Goal: Transaction & Acquisition: Book appointment/travel/reservation

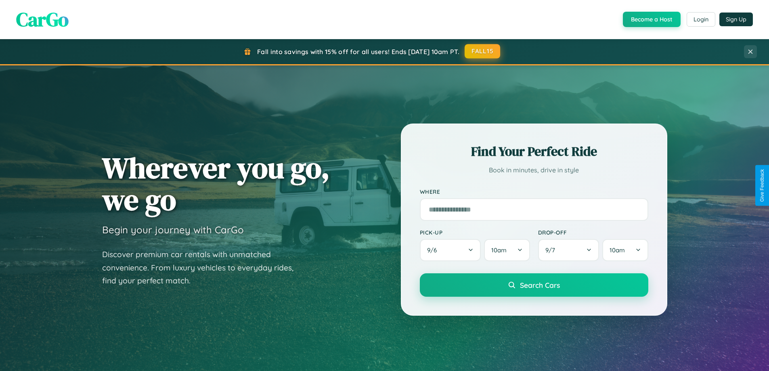
click at [483, 51] on button "FALL15" at bounding box center [482, 51] width 36 height 15
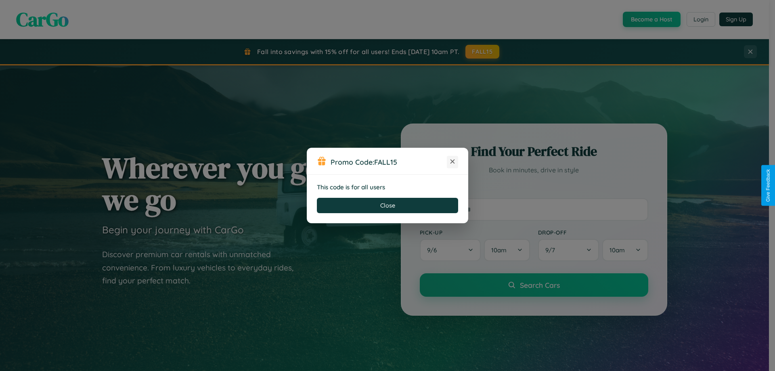
click at [452, 162] on icon at bounding box center [452, 161] width 8 height 8
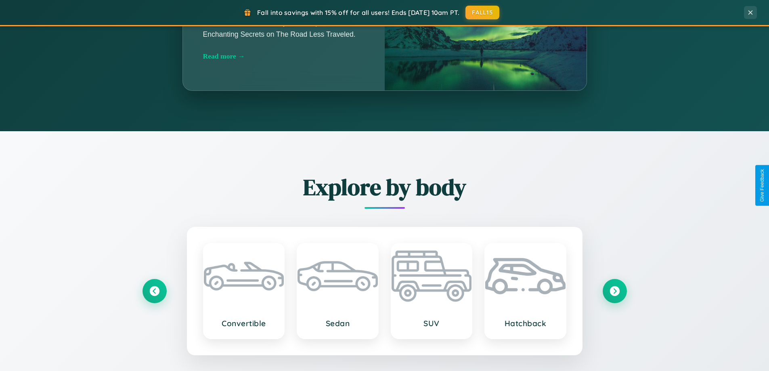
scroll to position [1553, 0]
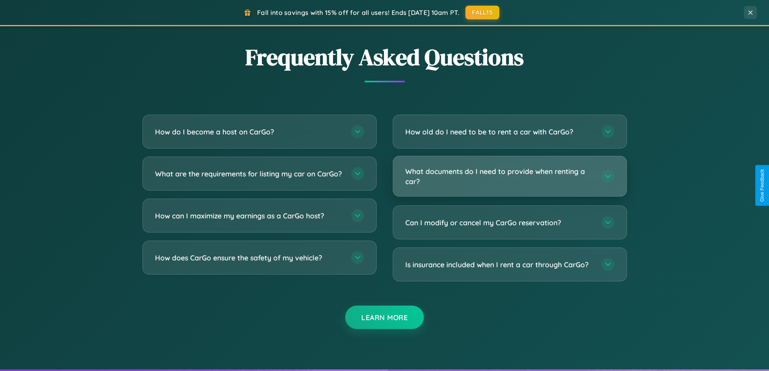
click at [509, 176] on h3 "What documents do I need to provide when renting a car?" at bounding box center [499, 176] width 188 height 20
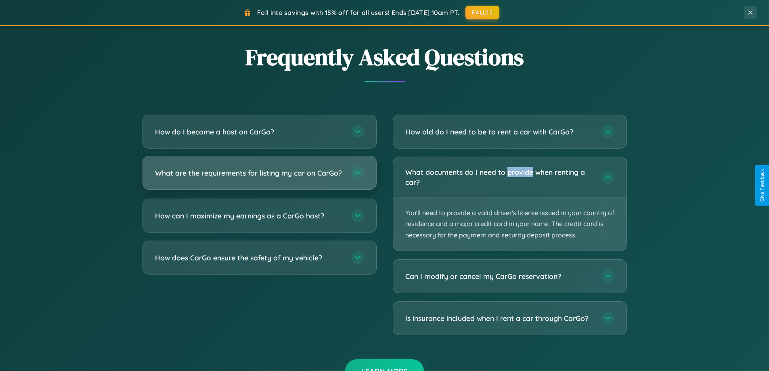
click at [259, 177] on h3 "What are the requirements for listing my car on CarGo?" at bounding box center [249, 173] width 188 height 10
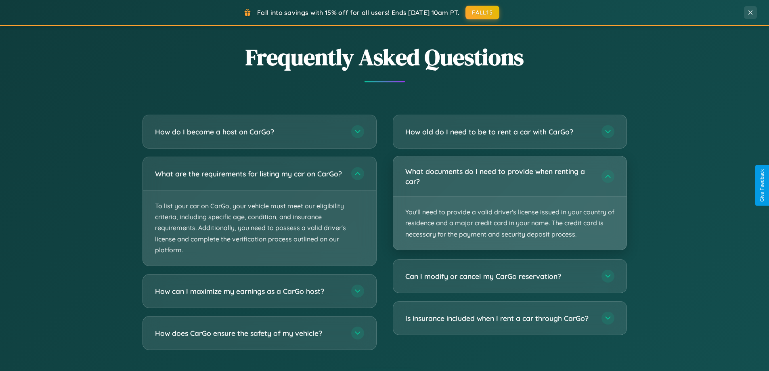
click at [509, 203] on p "You'll need to provide a valid driver's license issued in your country of resid…" at bounding box center [509, 222] width 233 height 53
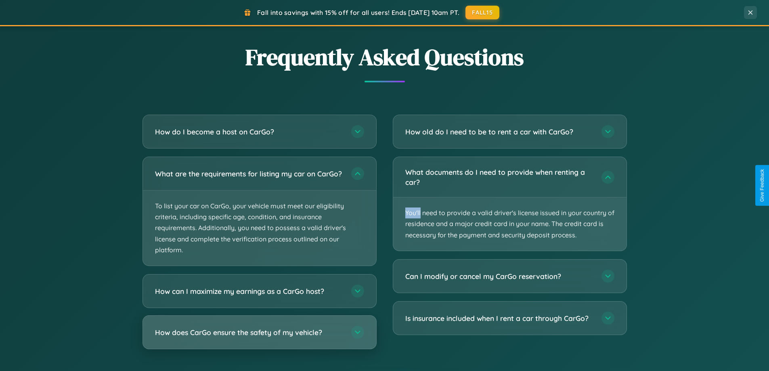
click at [259, 337] on h3 "How does CarGo ensure the safety of my vehicle?" at bounding box center [249, 332] width 188 height 10
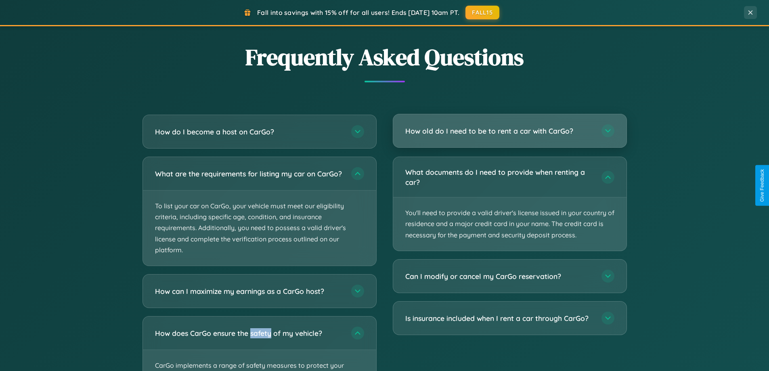
click at [509, 132] on h3 "How old do I need to be to rent a car with CarGo?" at bounding box center [499, 131] width 188 height 10
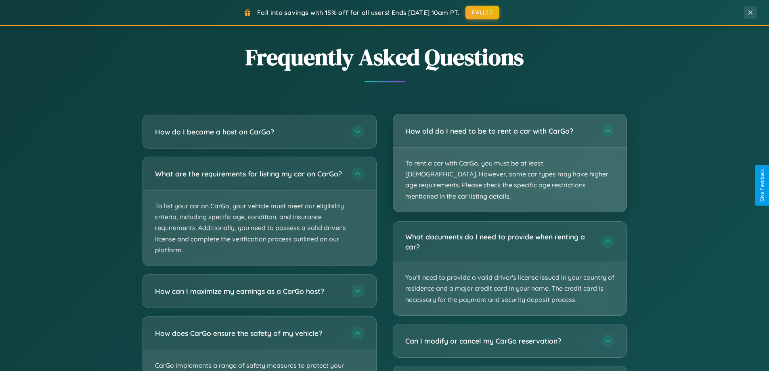
click at [509, 157] on p "To rent a car with CarGo, you must be at least 21 years old. However, some car …" at bounding box center [509, 180] width 233 height 64
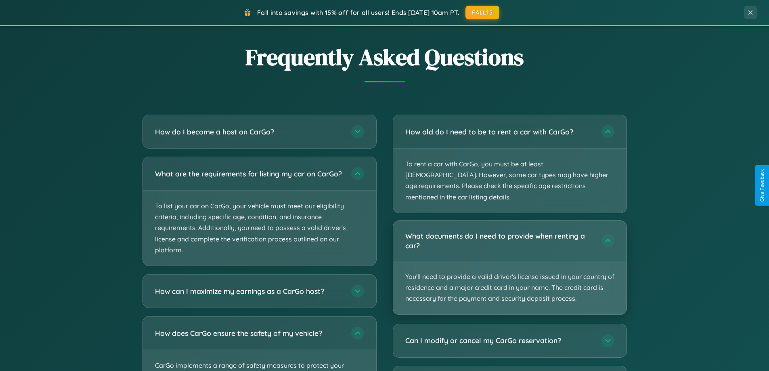
click at [509, 261] on p "You'll need to provide a valid driver's license issued in your country of resid…" at bounding box center [509, 287] width 233 height 53
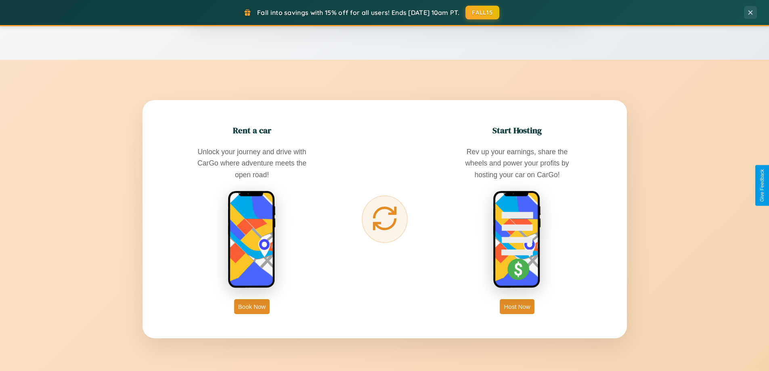
scroll to position [555, 0]
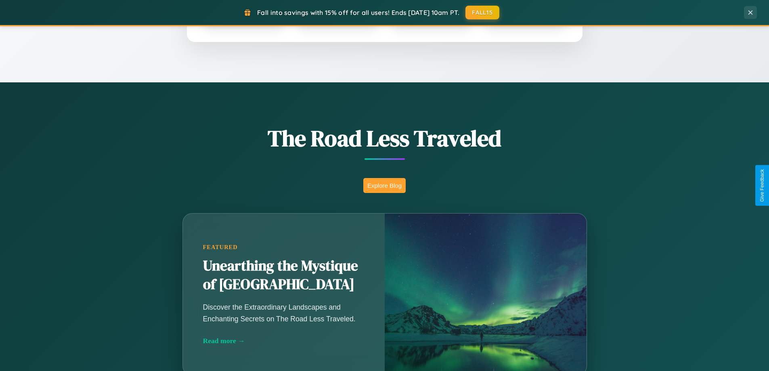
click at [384, 185] on button "Explore Blog" at bounding box center [384, 185] width 42 height 15
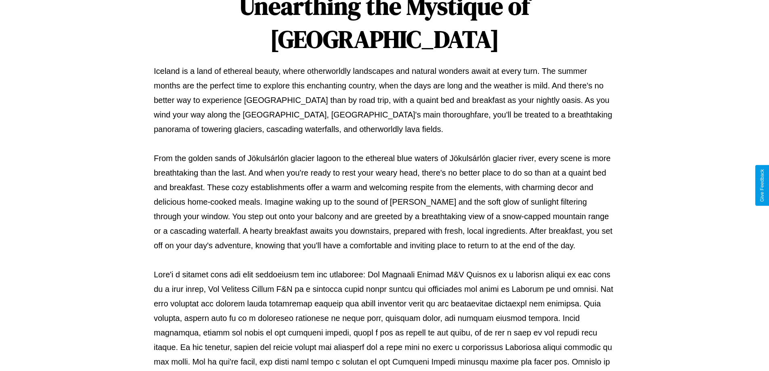
scroll to position [261, 0]
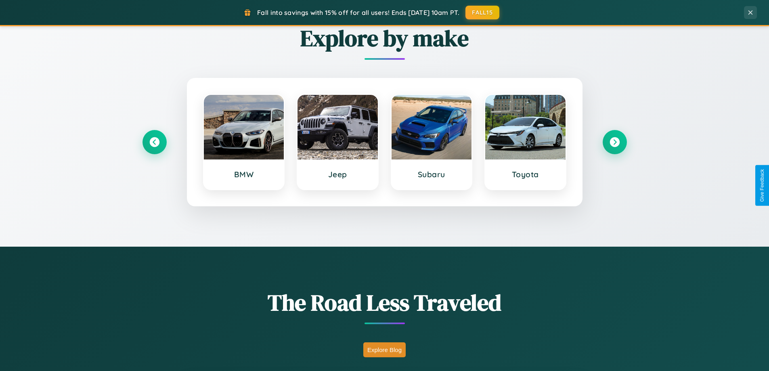
scroll to position [24, 0]
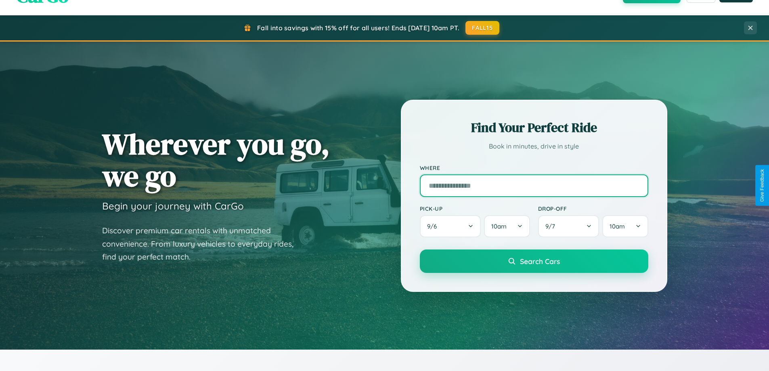
click at [533, 185] on input "text" at bounding box center [534, 185] width 228 height 23
type input "******"
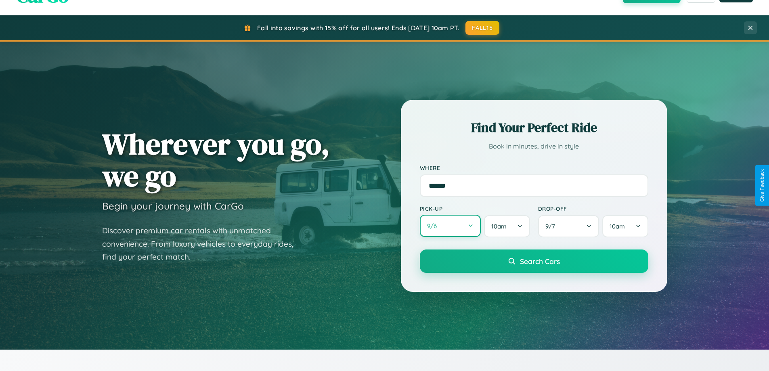
click at [450, 226] on button "9 / 6" at bounding box center [450, 226] width 61 height 22
select select "*"
select select "****"
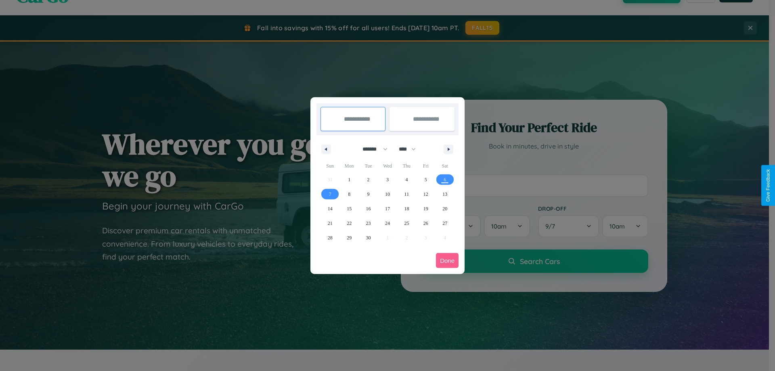
drag, startPoint x: 371, startPoint y: 149, endPoint x: 387, endPoint y: 162, distance: 20.7
click at [371, 149] on select "******* ******** ***** ***** *** **** **** ****** ********* ******* ******** **…" at bounding box center [373, 148] width 34 height 13
select select "*"
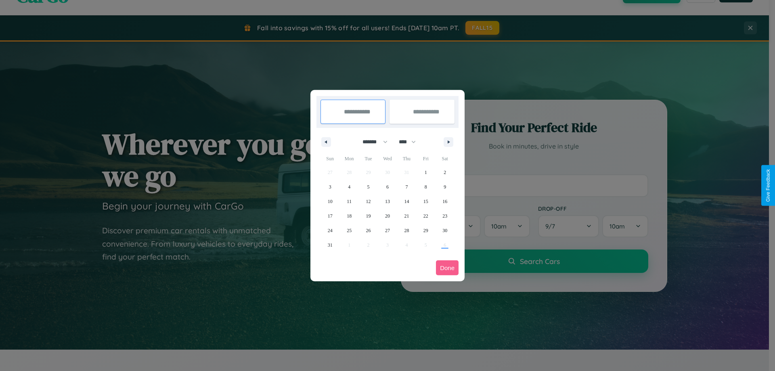
drag, startPoint x: 411, startPoint y: 142, endPoint x: 387, endPoint y: 162, distance: 30.9
click at [411, 142] on select "**** **** **** **** **** **** **** **** **** **** **** **** **** **** **** ****…" at bounding box center [407, 141] width 24 height 13
select select "****"
click at [387, 215] on span "19" at bounding box center [387, 216] width 5 height 15
type input "**********"
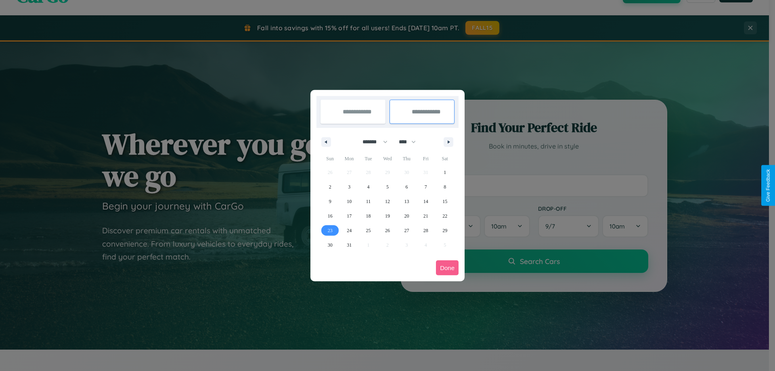
click at [330, 230] on span "23" at bounding box center [330, 230] width 5 height 15
type input "**********"
click at [447, 268] on button "Done" at bounding box center [447, 267] width 23 height 15
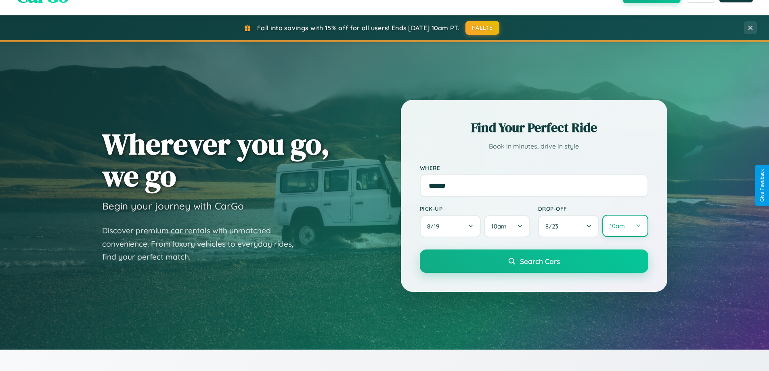
click at [625, 226] on button "10am" at bounding box center [625, 226] width 46 height 22
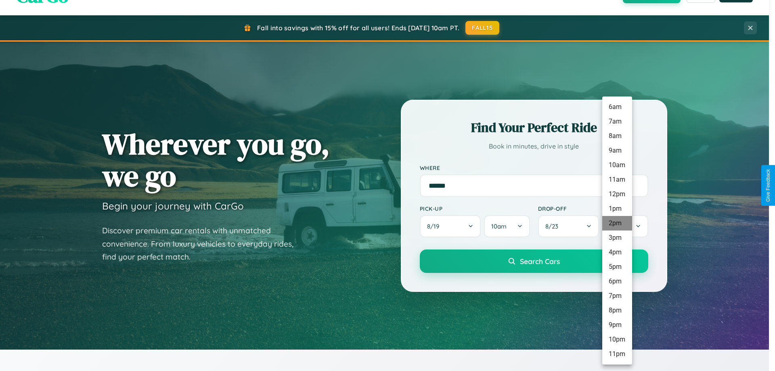
click at [617, 223] on li "2pm" at bounding box center [617, 223] width 30 height 15
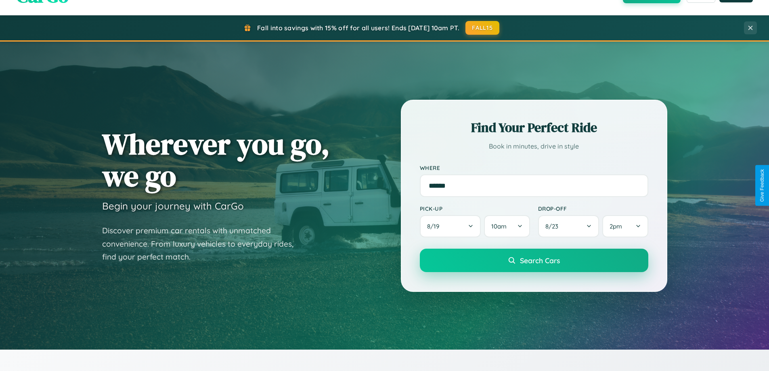
click at [533, 261] on span "Search Cars" at bounding box center [540, 260] width 40 height 9
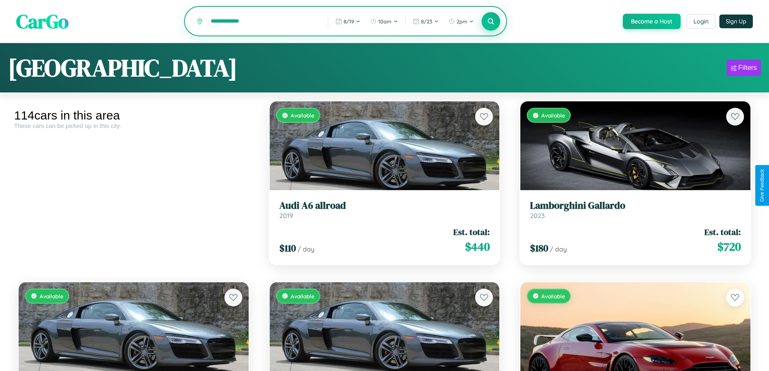
type input "**********"
click at [490, 22] on icon at bounding box center [491, 21] width 8 height 8
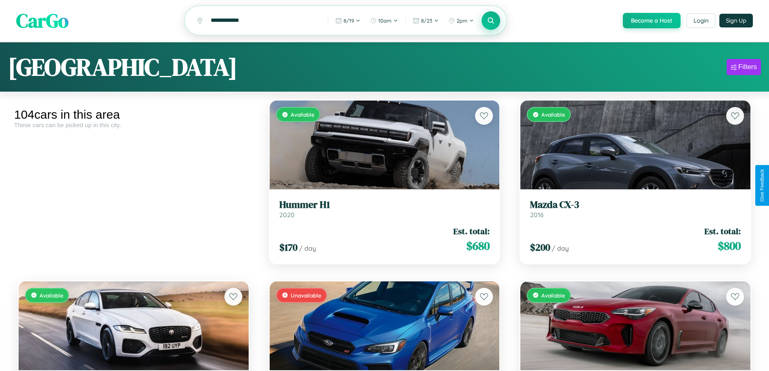
scroll to position [294, 0]
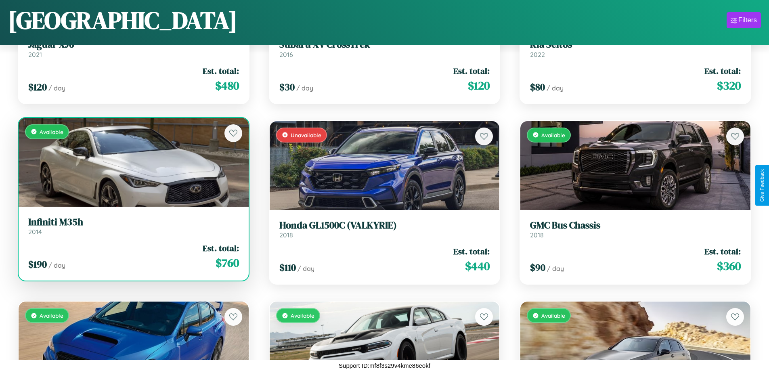
click at [132, 226] on h3 "Infiniti M35h" at bounding box center [133, 222] width 211 height 12
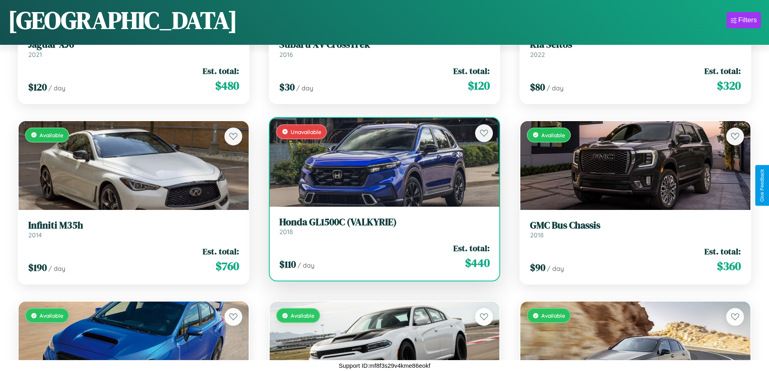
scroll to position [2462, 0]
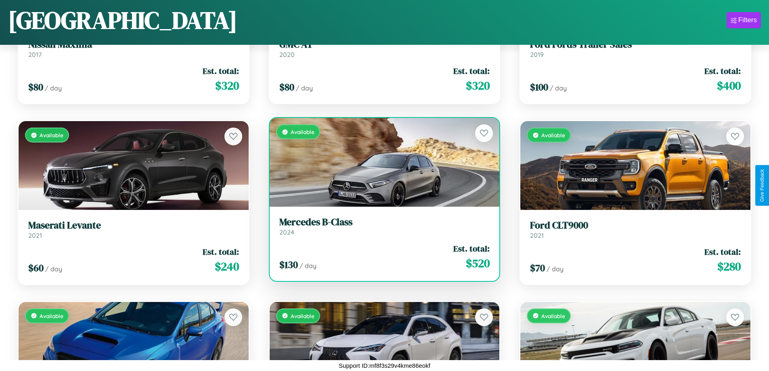
click at [381, 226] on h3 "Mercedes B-Class" at bounding box center [384, 222] width 211 height 12
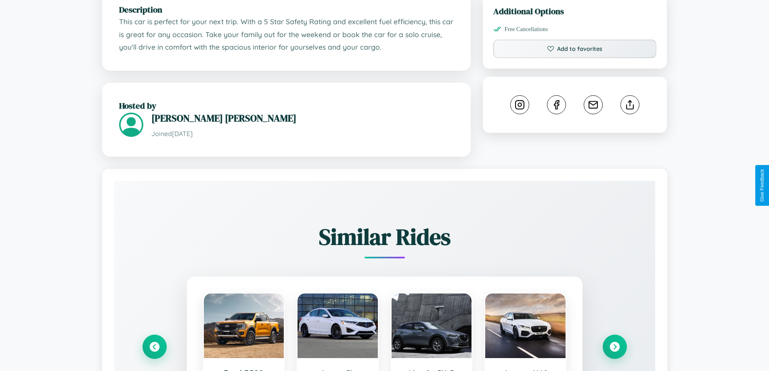
scroll to position [463, 0]
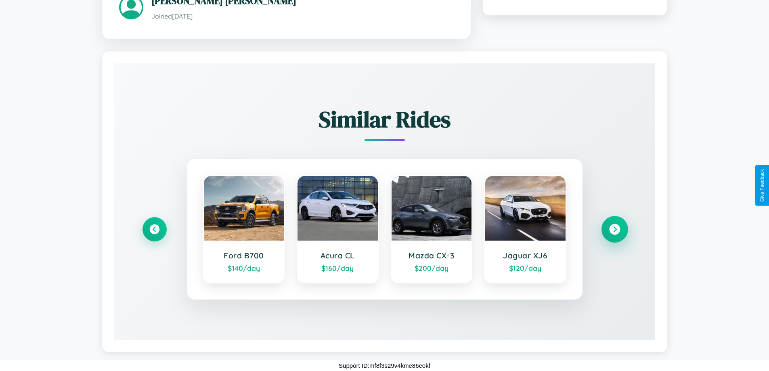
click at [614, 229] on icon at bounding box center [614, 229] width 11 height 11
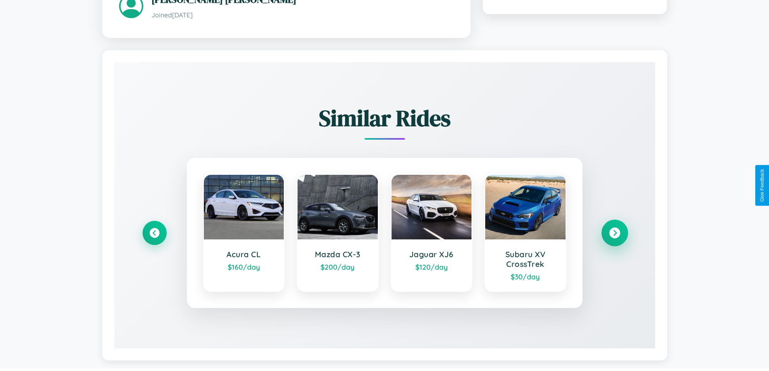
click at [614, 234] on icon at bounding box center [614, 232] width 11 height 11
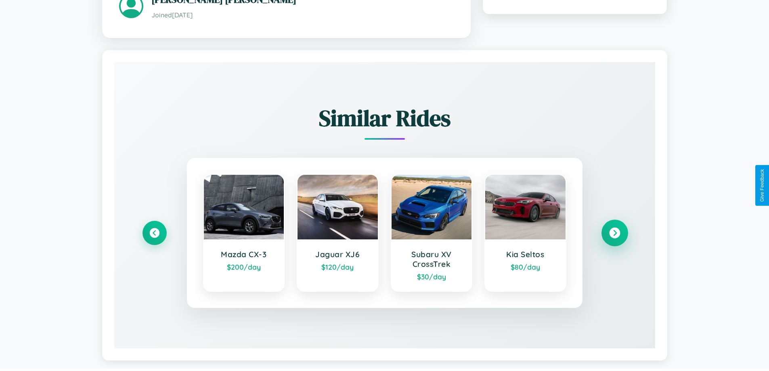
click at [614, 234] on icon at bounding box center [614, 232] width 11 height 11
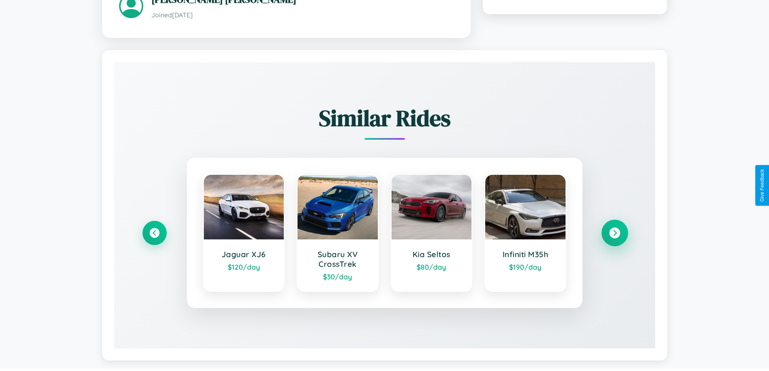
click at [614, 234] on icon at bounding box center [614, 232] width 11 height 11
